Goal: Navigation & Orientation: Find specific page/section

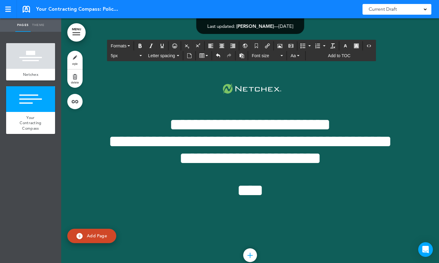
scroll to position [3327, 0]
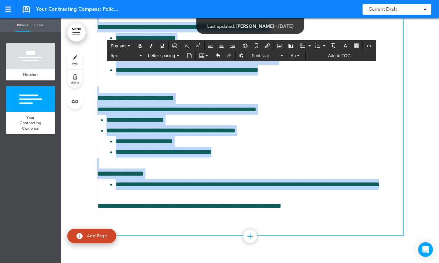
click at [319, 126] on li "**********" at bounding box center [255, 142] width 297 height 32
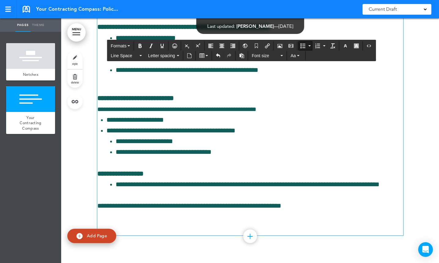
scroll to position [3168, 0]
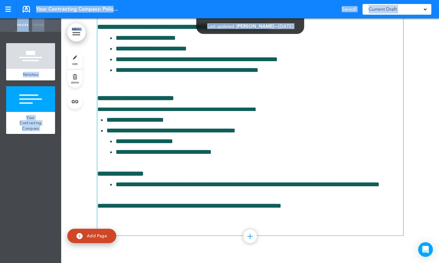
drag, startPoint x: 251, startPoint y: 7, endPoint x: 232, endPoint y: 76, distance: 71.3
click at [232, 76] on body "Checking url availability Make this page common so it is available in other han…" at bounding box center [219, 131] width 439 height 263
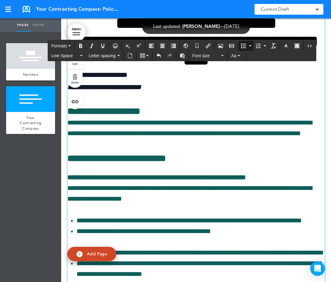
scroll to position [500, 0]
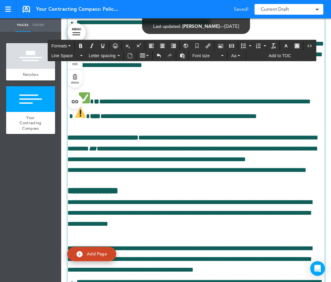
click at [295, 105] on span "**********" at bounding box center [188, 101] width 243 height 7
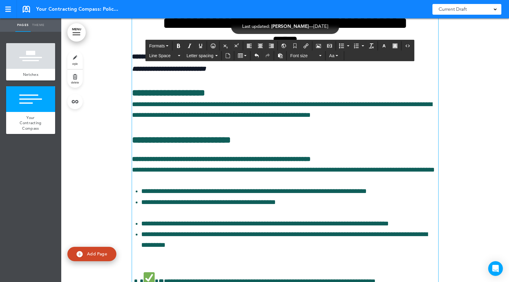
scroll to position [321, 0]
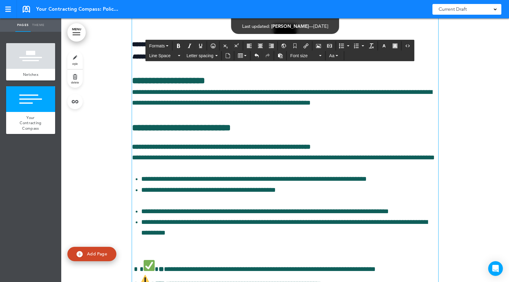
click at [77, 31] on link "MENU" at bounding box center [76, 32] width 18 height 18
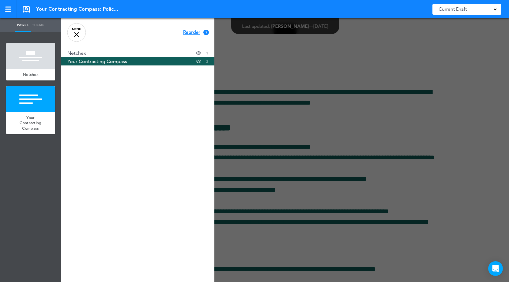
click at [132, 62] on link "Your Contracting Compass Hide page in table of contents 2" at bounding box center [137, 61] width 153 height 8
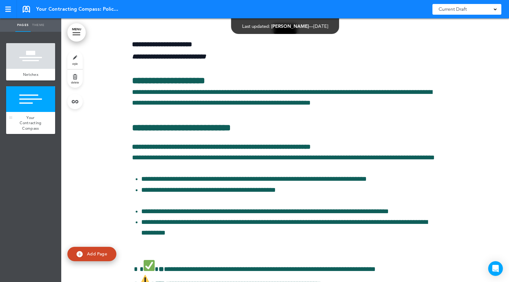
click at [32, 123] on span "Your Contracting Compass" at bounding box center [31, 123] width 22 height 16
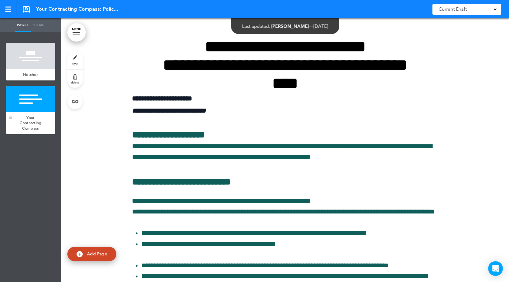
scroll to position [264, 0]
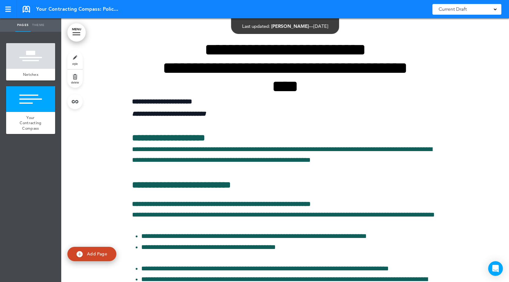
click at [26, 6] on link at bounding box center [26, 9] width 7 height 7
